Goal: Information Seeking & Learning: Learn about a topic

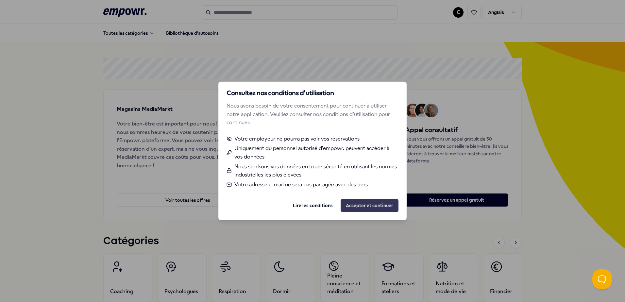
click at [360, 204] on button "Accepter et continuer" at bounding box center [369, 205] width 58 height 13
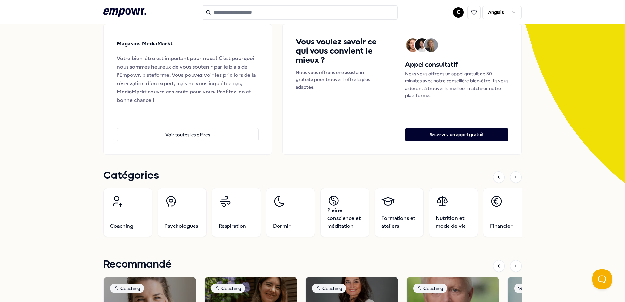
scroll to position [98, 0]
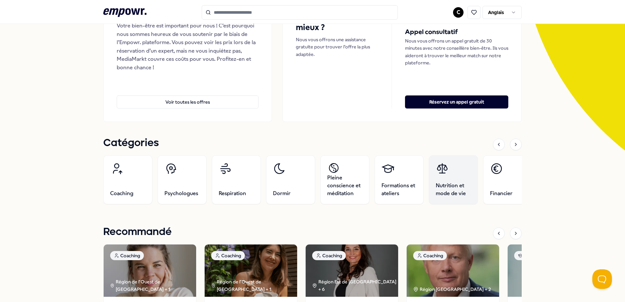
click at [461, 190] on span "Nutrition et mode de vie" at bounding box center [453, 190] width 35 height 16
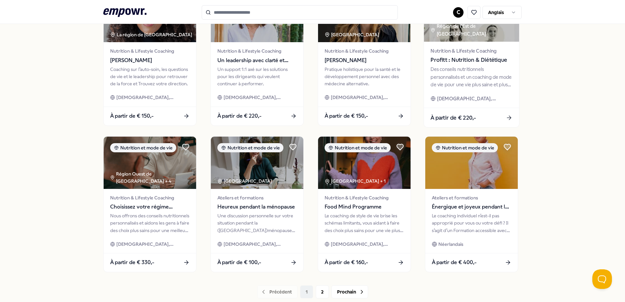
scroll to position [283, 0]
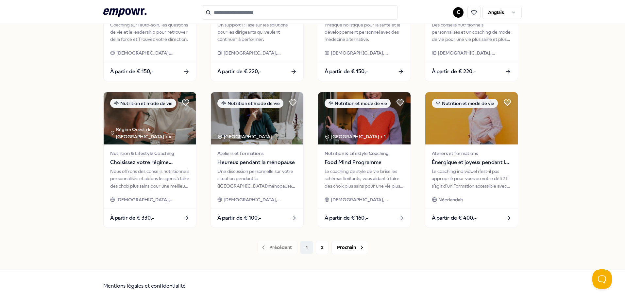
click at [304, 249] on div "Précédent 1 2 Prochain" at bounding box center [312, 247] width 418 height 13
click at [321, 247] on button "2" at bounding box center [322, 247] width 13 height 13
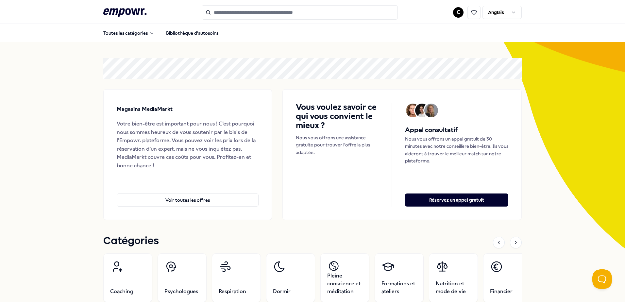
click at [491, 12] on html ".empowr-logo_svg__cls-1{fill:#03032f} C Anglais Toutes les catégories Bibliothè…" at bounding box center [312, 151] width 625 height 302
click at [280, 51] on html ".empowr-logo_svg__cls-1{fill:#03032f} C Anglais Toutes les catégories Bibliothè…" at bounding box center [312, 151] width 625 height 302
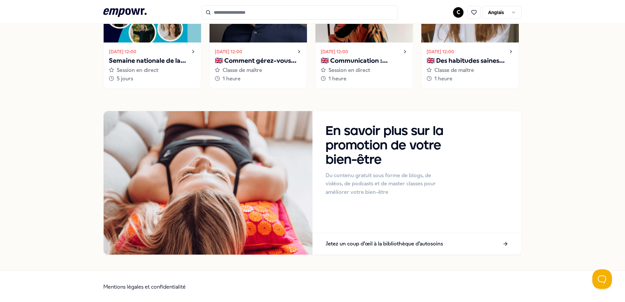
scroll to position [557, 0]
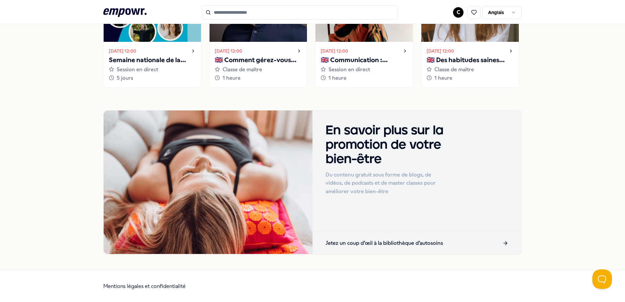
click at [503, 242] on icon at bounding box center [505, 243] width 6 height 6
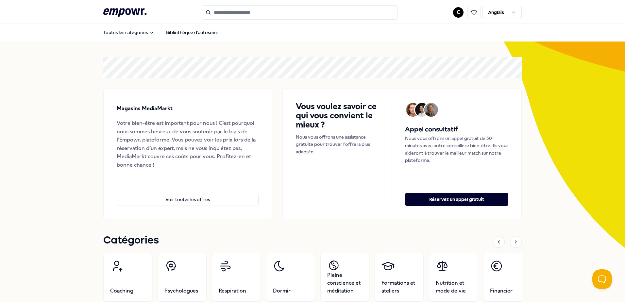
scroll to position [0, 0]
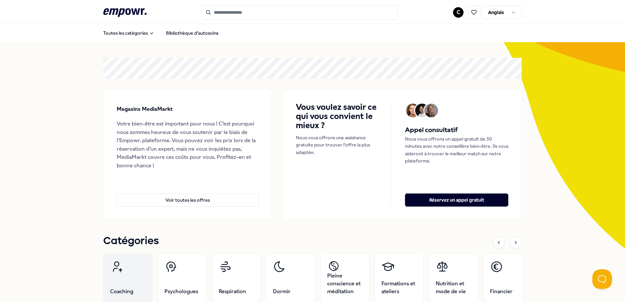
click at [134, 288] on link "Coaching" at bounding box center [127, 277] width 49 height 49
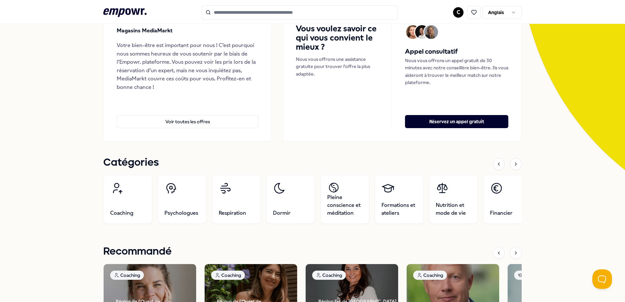
scroll to position [98, 0]
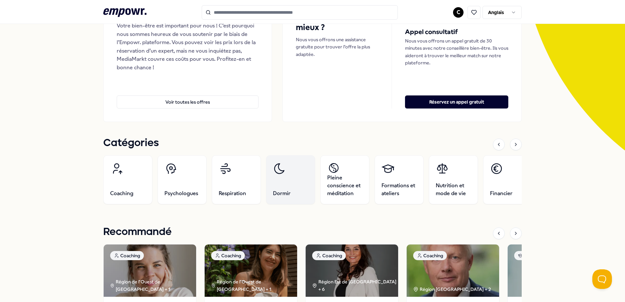
click at [288, 184] on link "Dormir" at bounding box center [290, 179] width 49 height 49
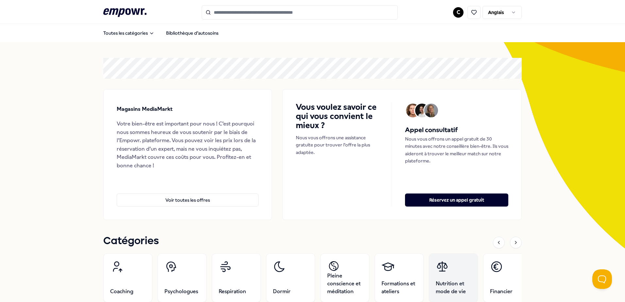
click at [446, 279] on link "Nutrition et mode de vie" at bounding box center [453, 277] width 49 height 49
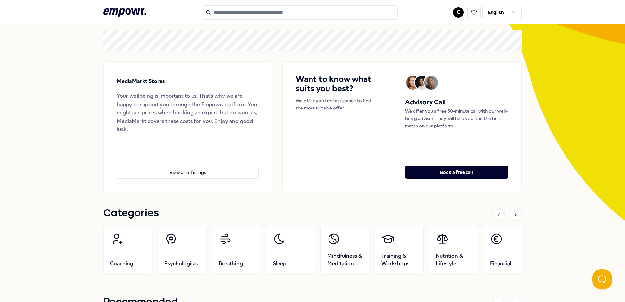
scroll to position [65, 0]
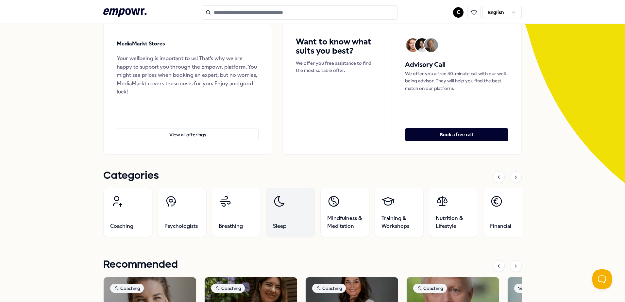
click at [294, 222] on link "Sleep" at bounding box center [290, 212] width 49 height 49
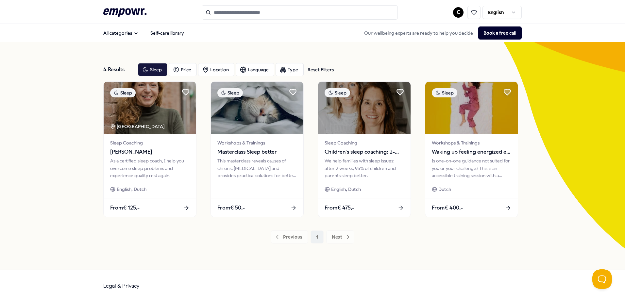
click at [340, 237] on div "Previous 1 Next" at bounding box center [312, 236] width 418 height 13
click at [252, 71] on div "Language" at bounding box center [255, 69] width 39 height 13
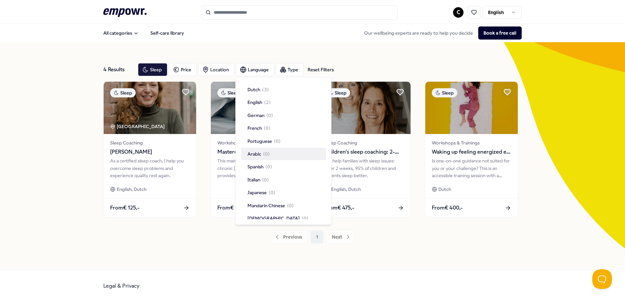
click at [213, 36] on div "All categories Self-care library Our wellbeing experts are ready to help you de…" at bounding box center [312, 33] width 418 height 16
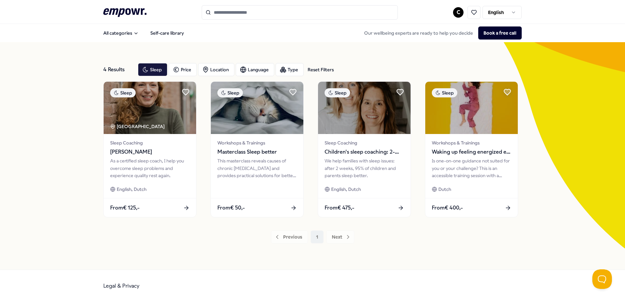
click at [303, 236] on div "Previous 1 Next" at bounding box center [312, 236] width 418 height 13
click at [292, 236] on div "Previous 1 Next" at bounding box center [312, 236] width 418 height 13
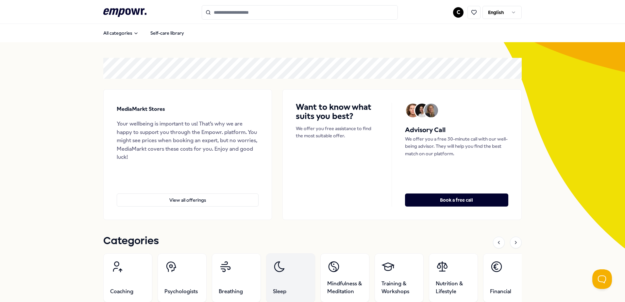
scroll to position [65, 0]
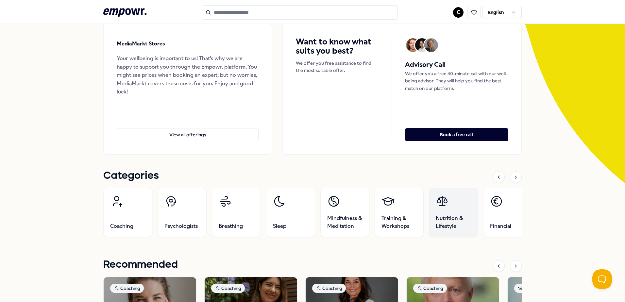
click at [445, 216] on span "Nutrition & Lifestyle" at bounding box center [453, 222] width 35 height 16
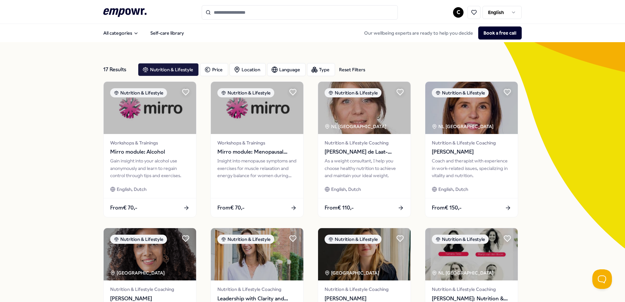
click at [282, 63] on div "17 Results Reset Filters Nutrition & Lifestyle Price Location Language Type Res…" at bounding box center [312, 70] width 418 height 24
click at [281, 68] on div "Language" at bounding box center [286, 69] width 39 height 13
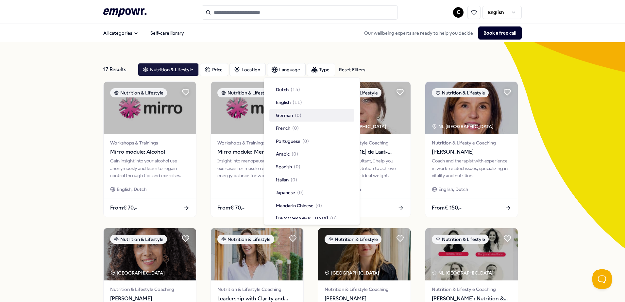
click at [589, 135] on div "17 Results Reset Filters Nutrition & Lifestyle Price Location Language Type Res…" at bounding box center [312, 297] width 625 height 510
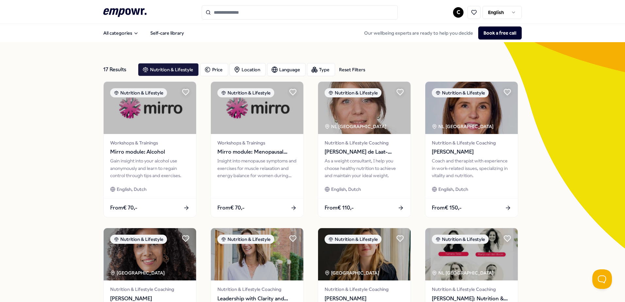
click at [248, 10] on input "Search for products, categories or subcategories" at bounding box center [300, 12] width 196 height 14
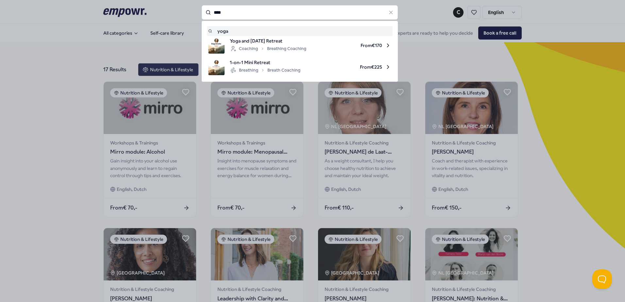
type input "****"
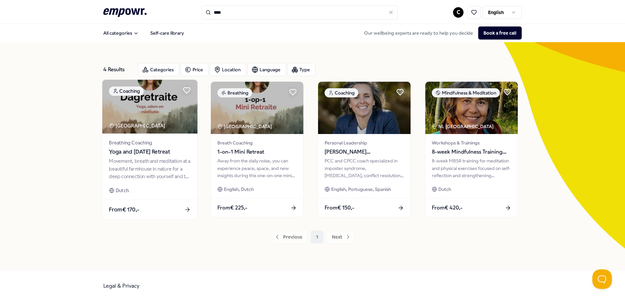
click at [174, 116] on img at bounding box center [149, 107] width 95 height 54
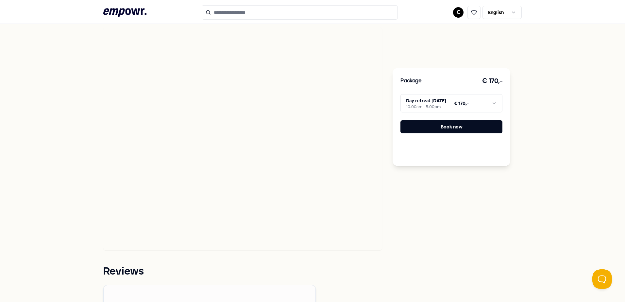
scroll to position [196, 0]
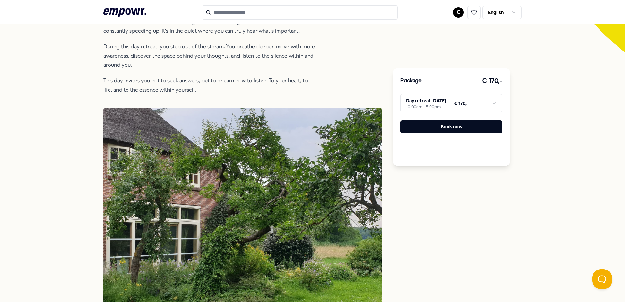
click at [501, 12] on html ".empowr-logo_svg__cls-1{fill:#03032f} C English All categories Self-care librar…" at bounding box center [312, 151] width 625 height 302
drag, startPoint x: 549, startPoint y: 49, endPoint x: 545, endPoint y: 53, distance: 6.0
click at [549, 49] on html ".empowr-logo_svg__cls-1{fill:#03032f} C English All categories Self-care librar…" at bounding box center [312, 151] width 625 height 302
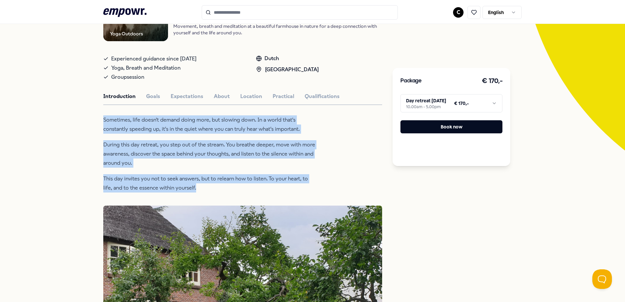
drag, startPoint x: 101, startPoint y: 120, endPoint x: 211, endPoint y: 187, distance: 128.5
click at [211, 187] on div "Sometimes, life doesn't demand doing more, but slowing down. In a world that's …" at bounding box center [209, 153] width 212 height 77
drag, startPoint x: 211, startPoint y: 187, endPoint x: 204, endPoint y: 158, distance: 29.5
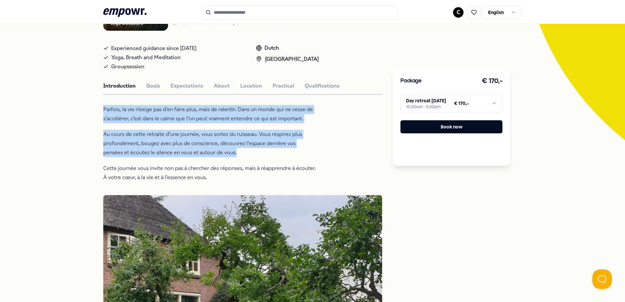
scroll to position [65, 0]
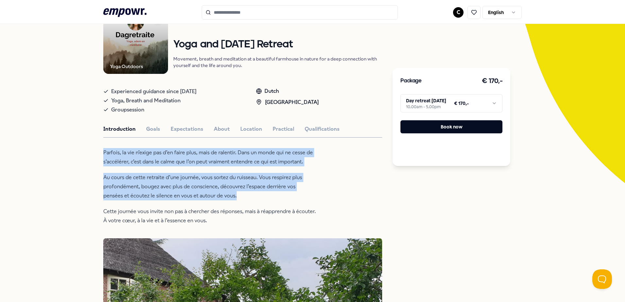
type input "****"
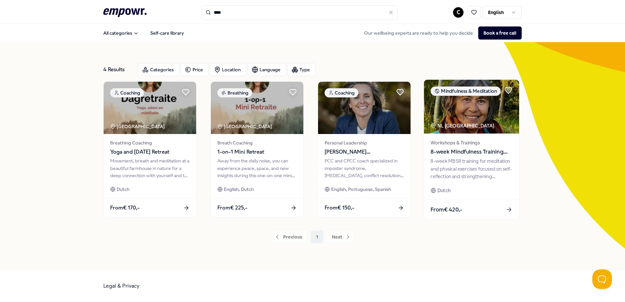
click at [474, 123] on div "NL [GEOGRAPHIC_DATA]" at bounding box center [462, 126] width 65 height 8
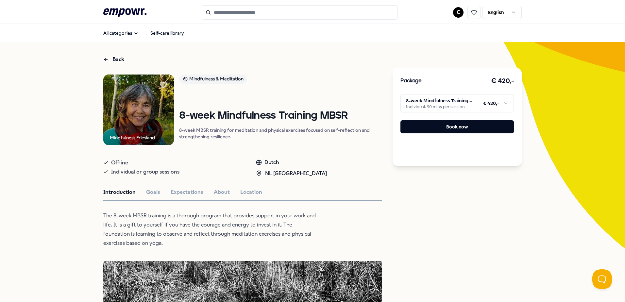
type input "****"
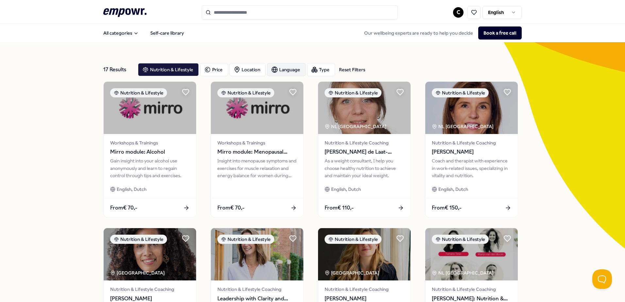
click at [284, 72] on div "Language" at bounding box center [286, 69] width 39 height 13
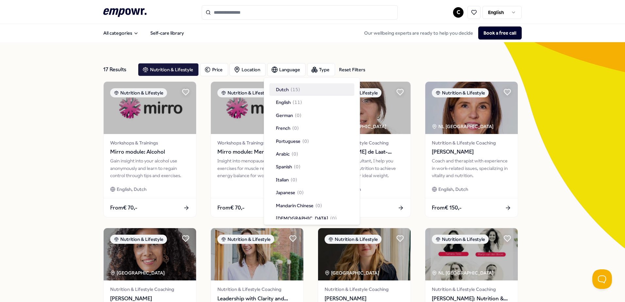
click at [275, 46] on div "17 Results Reset Filters Nutrition & Lifestyle Price Location Language Type Res…" at bounding box center [312, 297] width 418 height 510
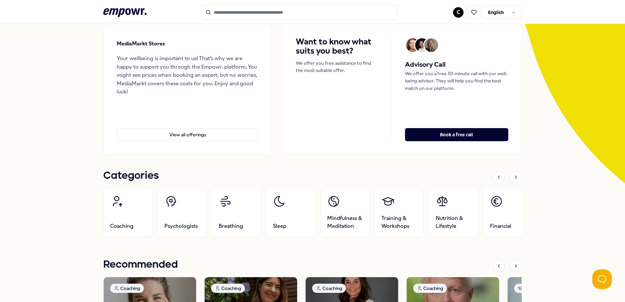
scroll to position [131, 0]
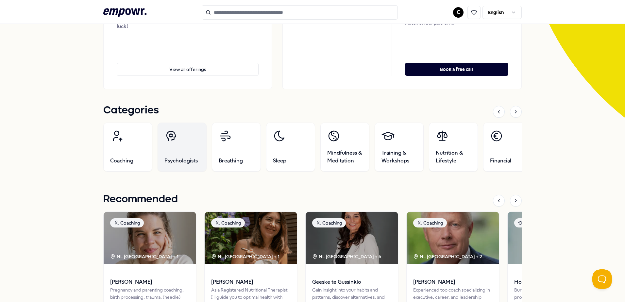
click at [188, 156] on link "Psychologists" at bounding box center [181, 147] width 49 height 49
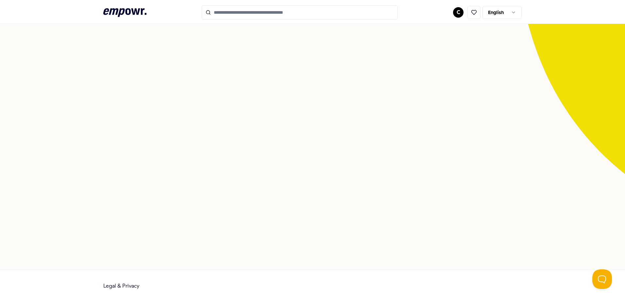
scroll to position [42, 0]
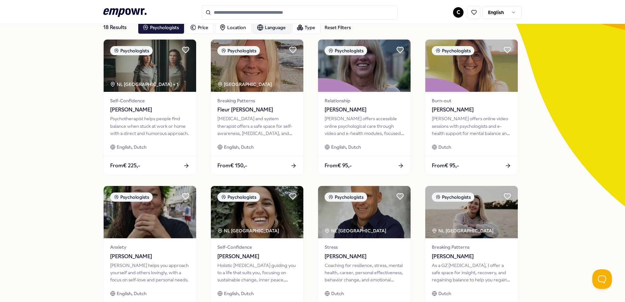
click at [261, 27] on div "Language" at bounding box center [272, 27] width 39 height 13
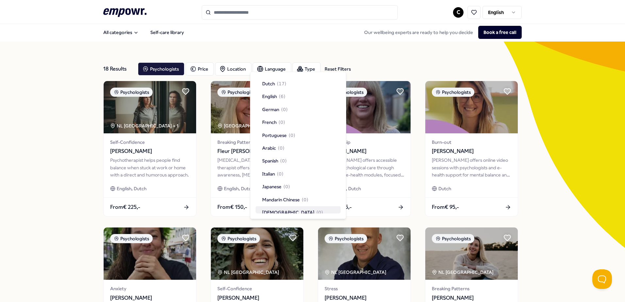
scroll to position [0, 0]
